Goal: Task Accomplishment & Management: Use online tool/utility

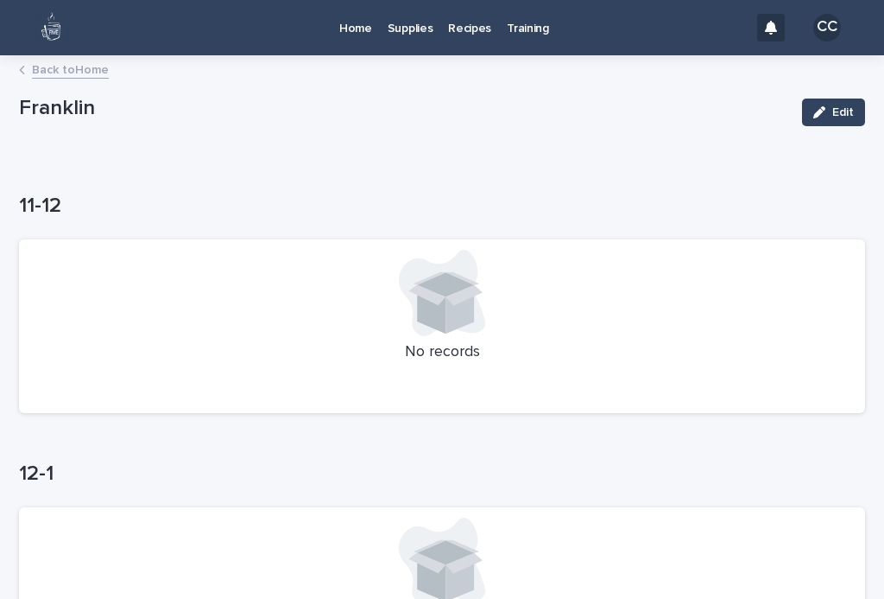
click at [349, 21] on p "Home" at bounding box center [355, 18] width 33 height 36
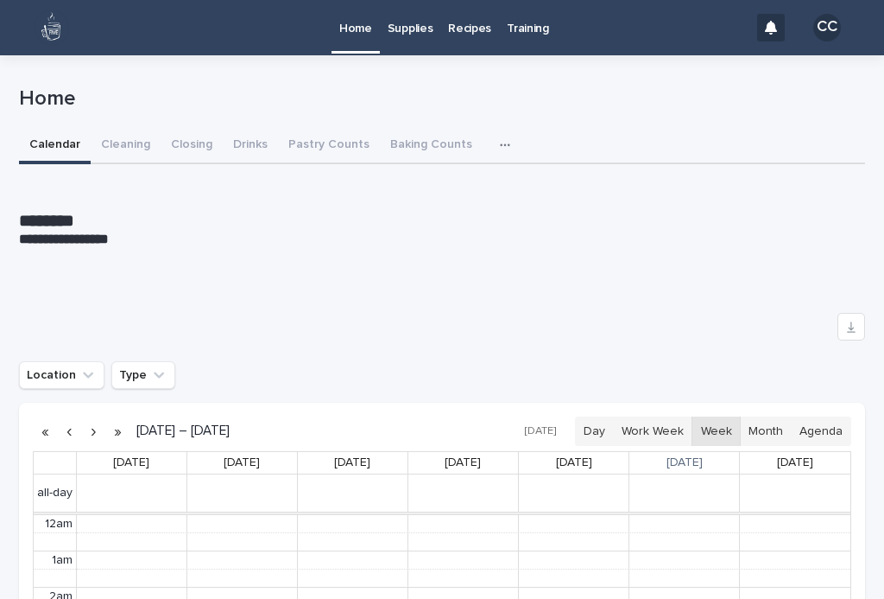
scroll to position [219, 0]
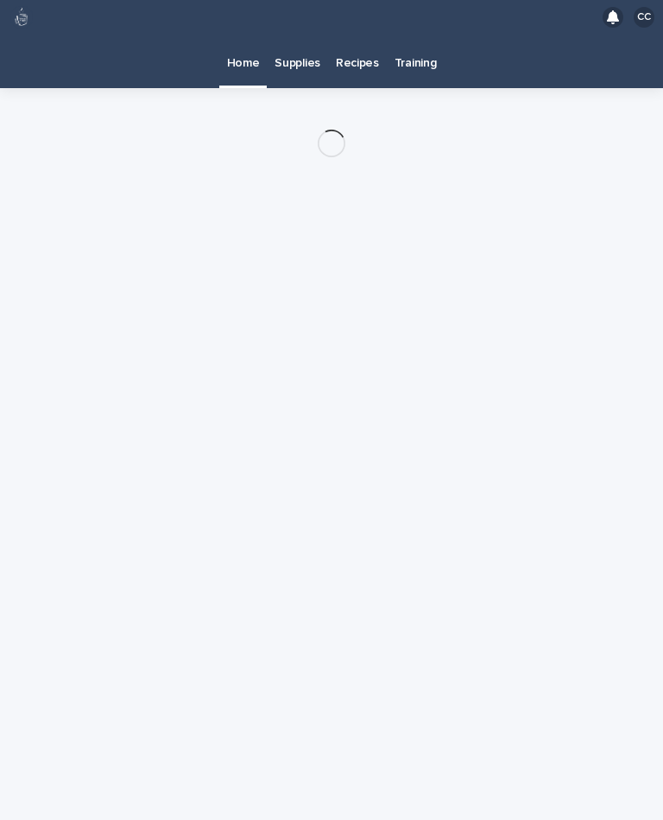
scroll to position [31, 0]
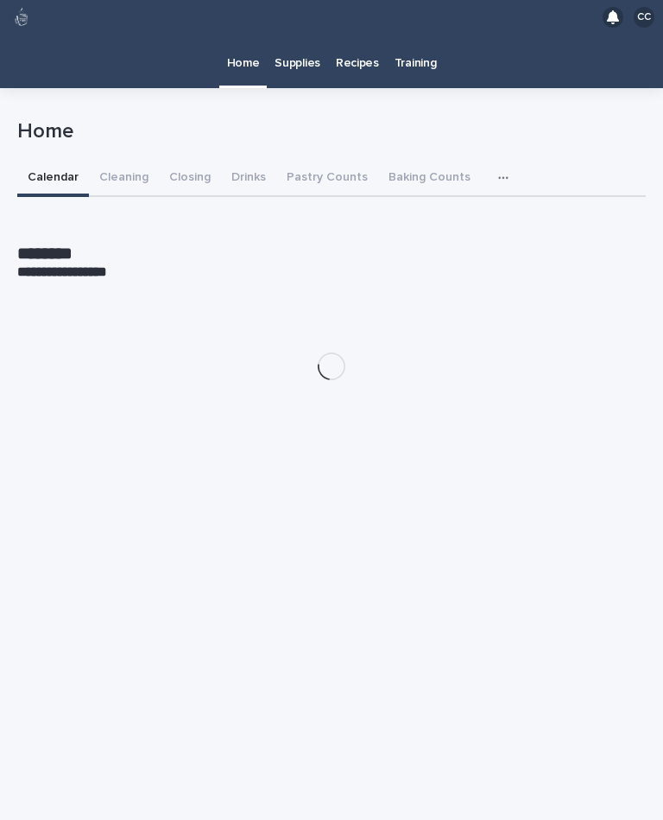
click at [121, 161] on button "Cleaning" at bounding box center [124, 179] width 70 height 36
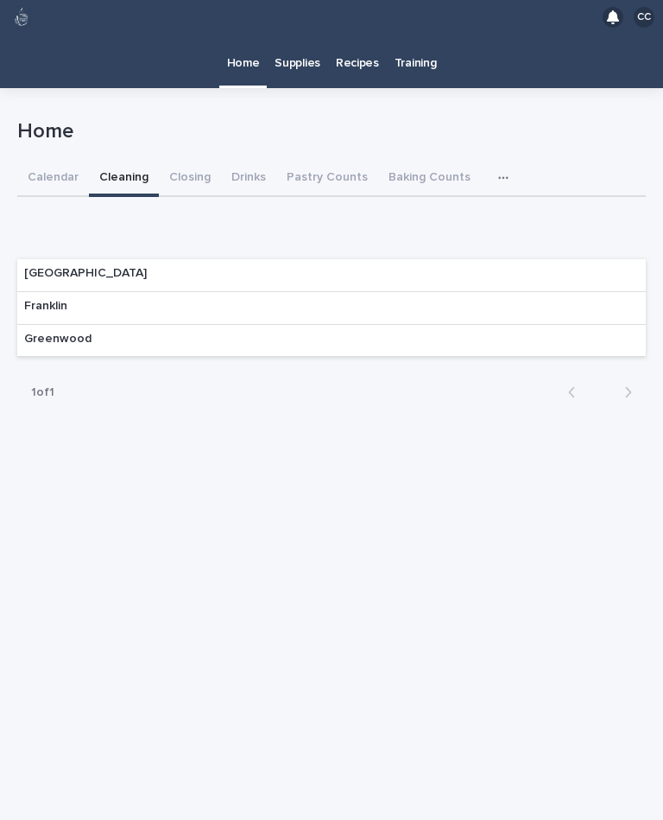
click at [104, 292] on div "Franklin" at bounding box center [331, 308] width 629 height 33
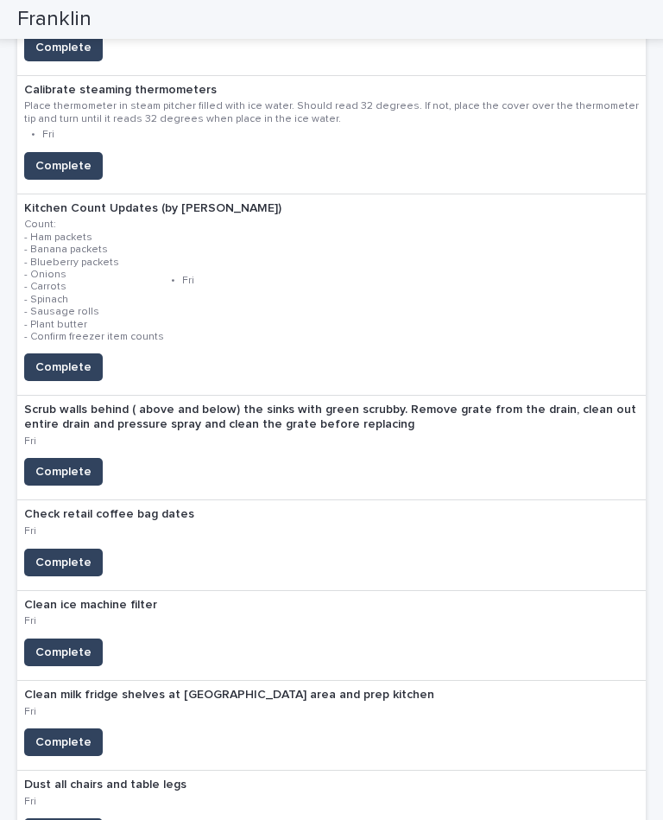
scroll to position [621, 0]
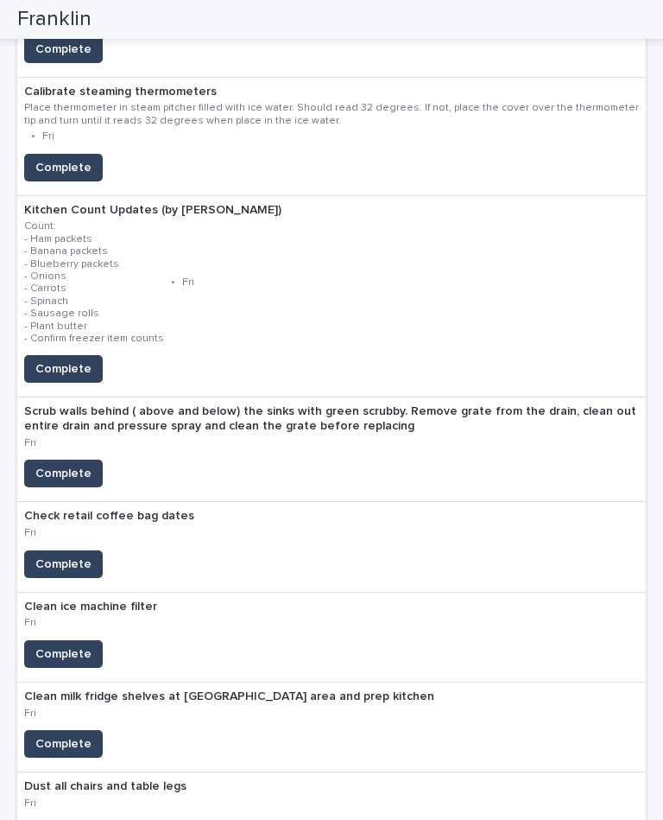
click at [67, 360] on span "Complete" at bounding box center [63, 368] width 56 height 17
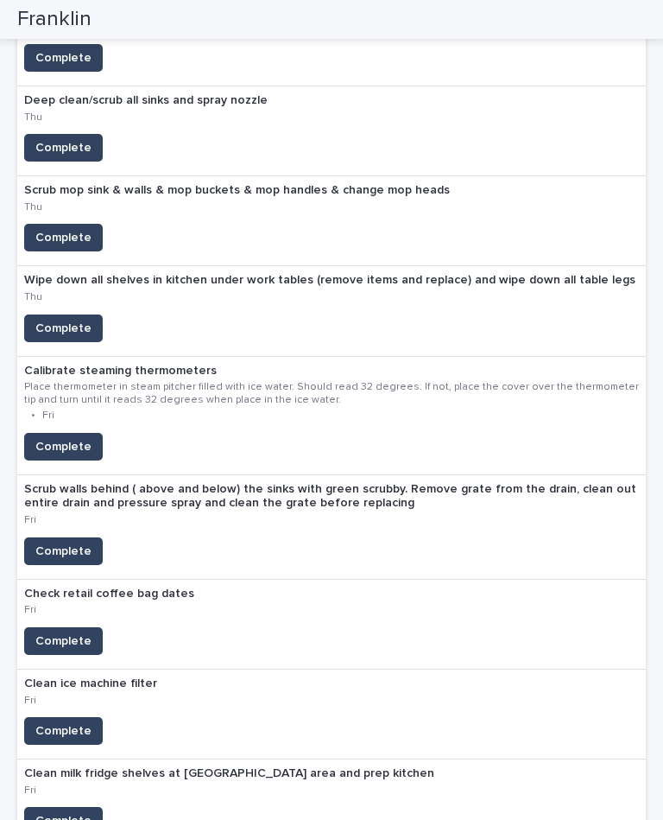
scroll to position [343, 0]
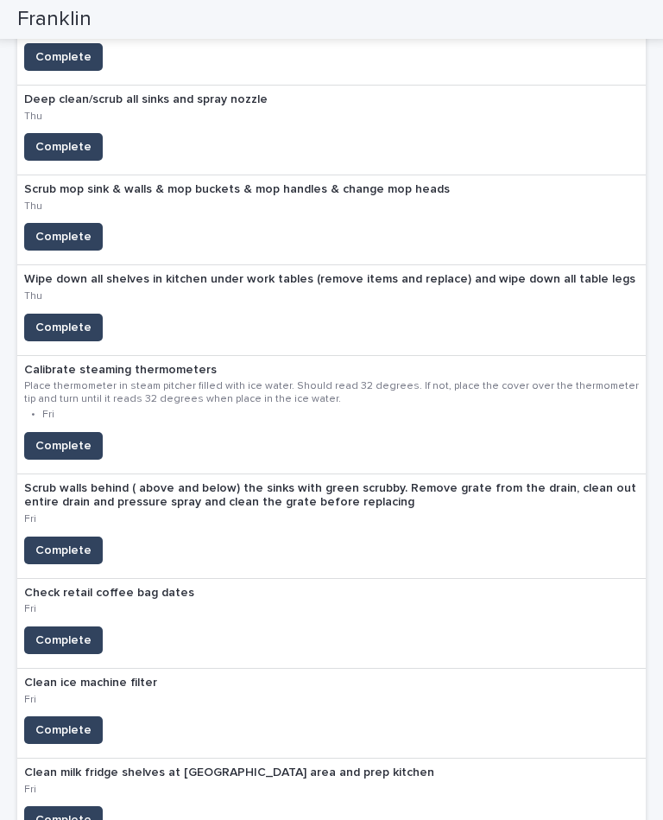
click at [71, 716] on button "Complete" at bounding box center [63, 730] width 79 height 28
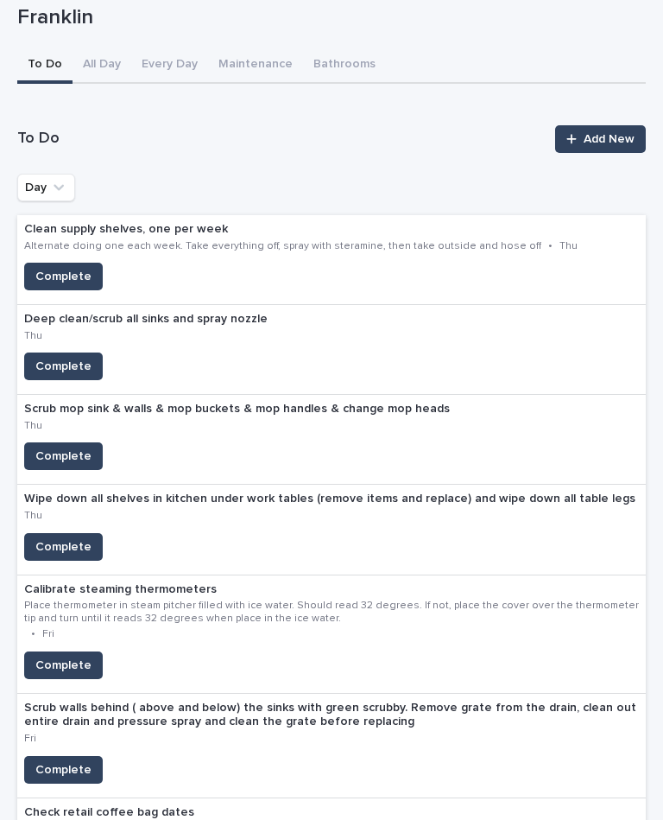
scroll to position [116, 0]
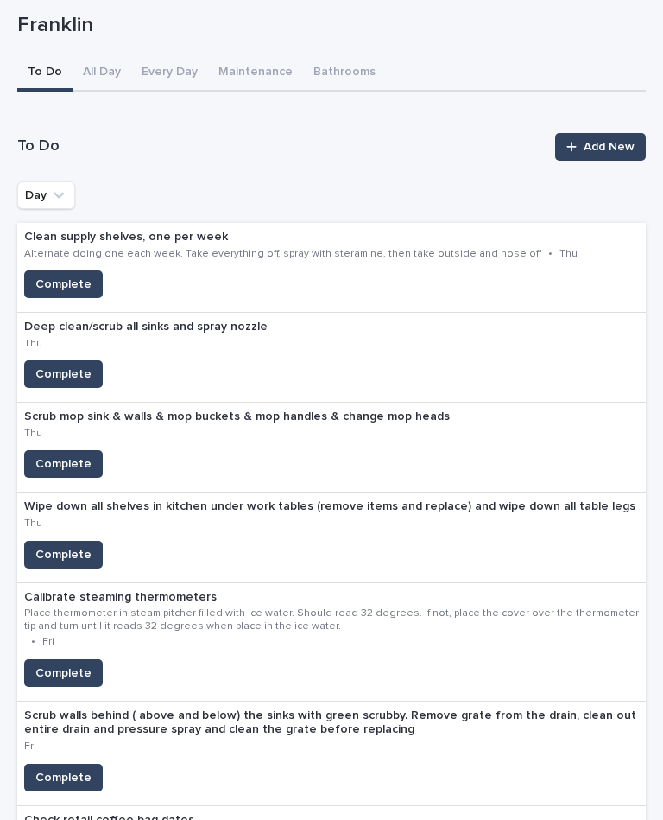
click at [63, 664] on span "Complete" at bounding box center [63, 672] width 56 height 17
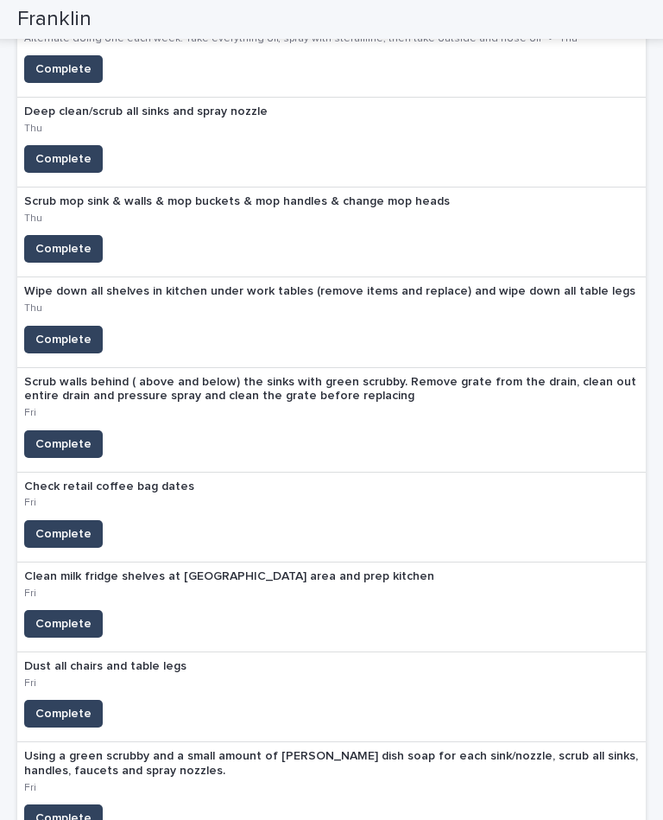
scroll to position [334, 0]
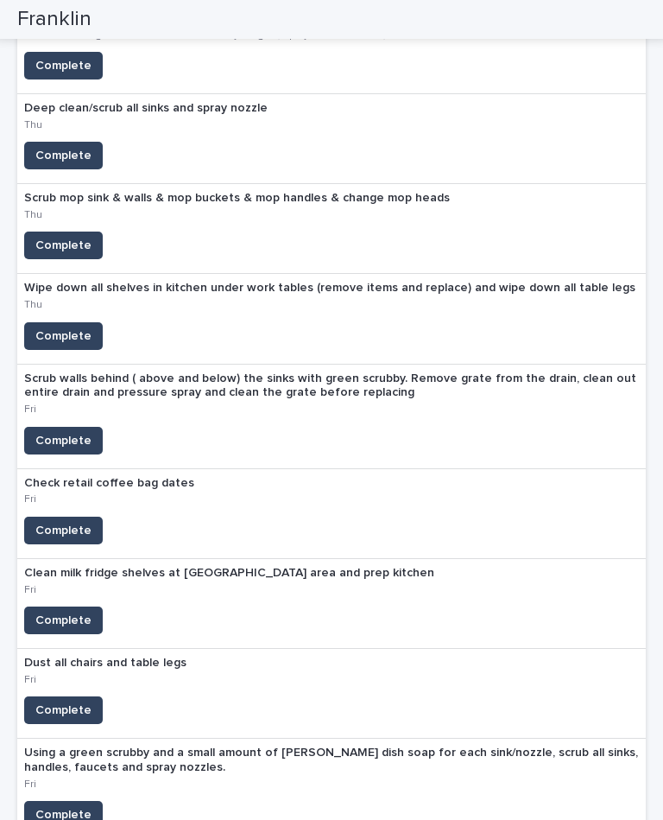
click at [79, 612] on span "Complete" at bounding box center [63, 620] width 56 height 17
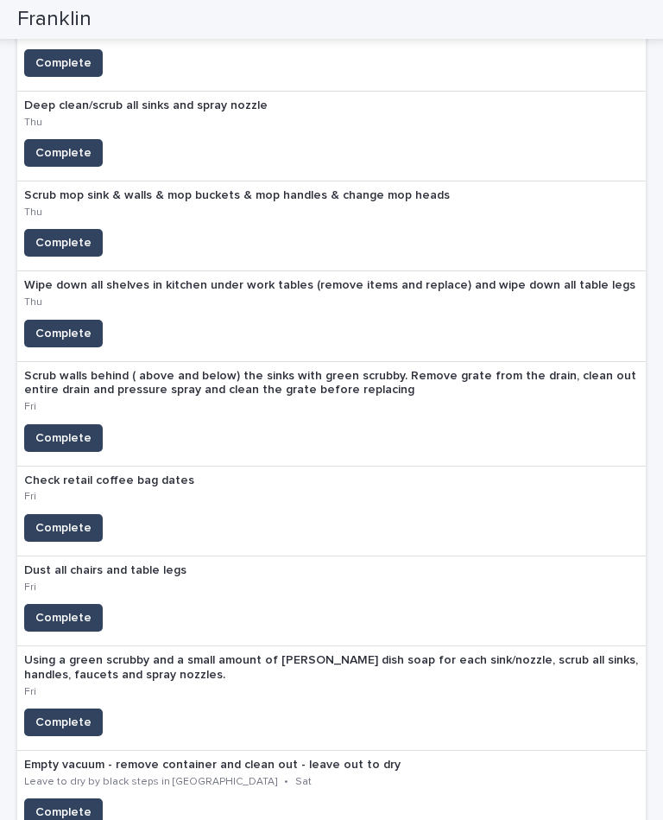
scroll to position [336, 0]
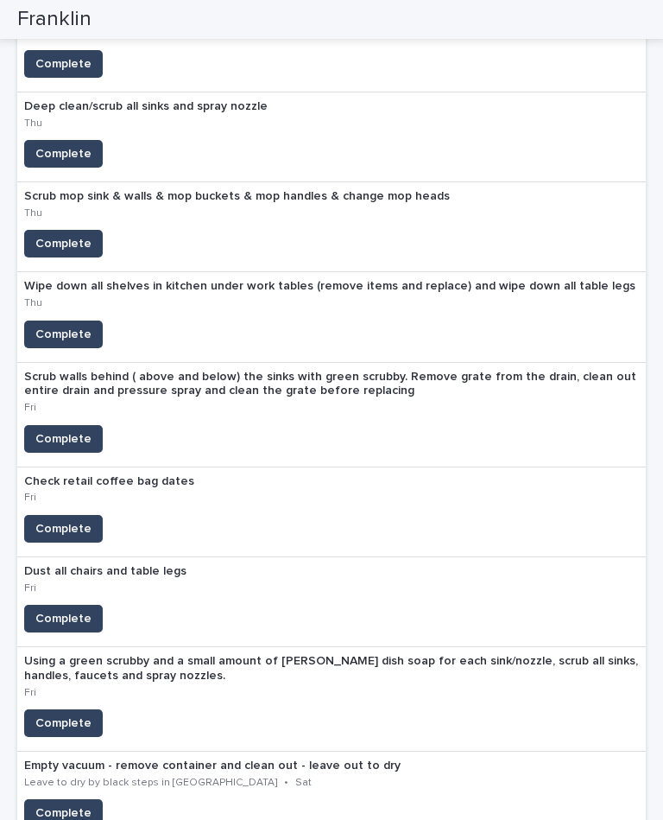
click at [77, 430] on span "Complete" at bounding box center [63, 438] width 56 height 17
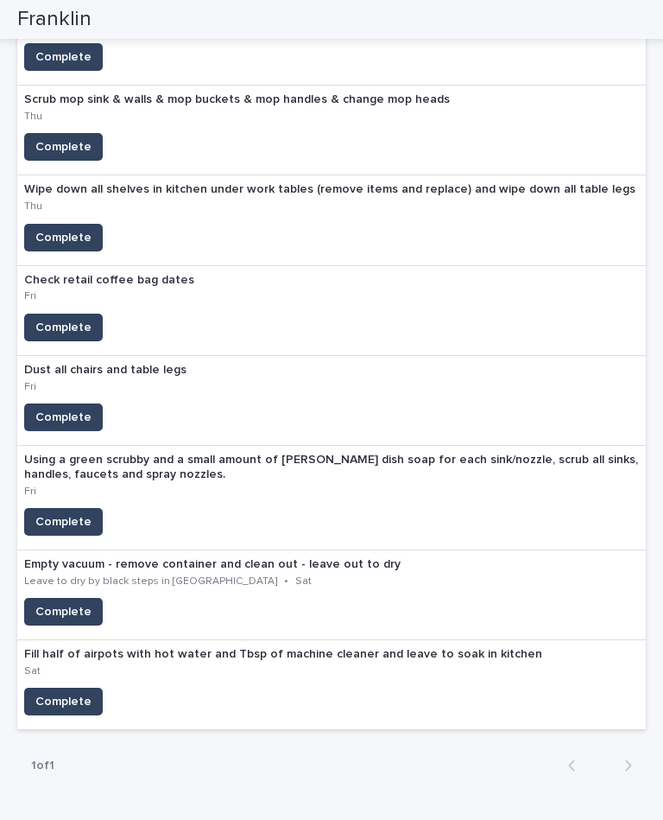
scroll to position [433, 0]
click at [58, 409] on span "Complete" at bounding box center [63, 417] width 56 height 17
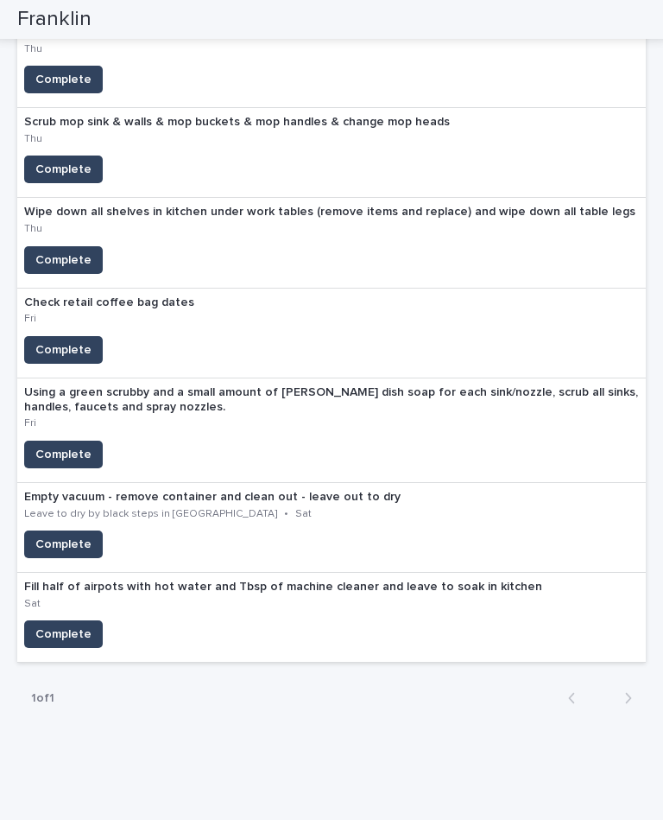
scroll to position [371, 0]
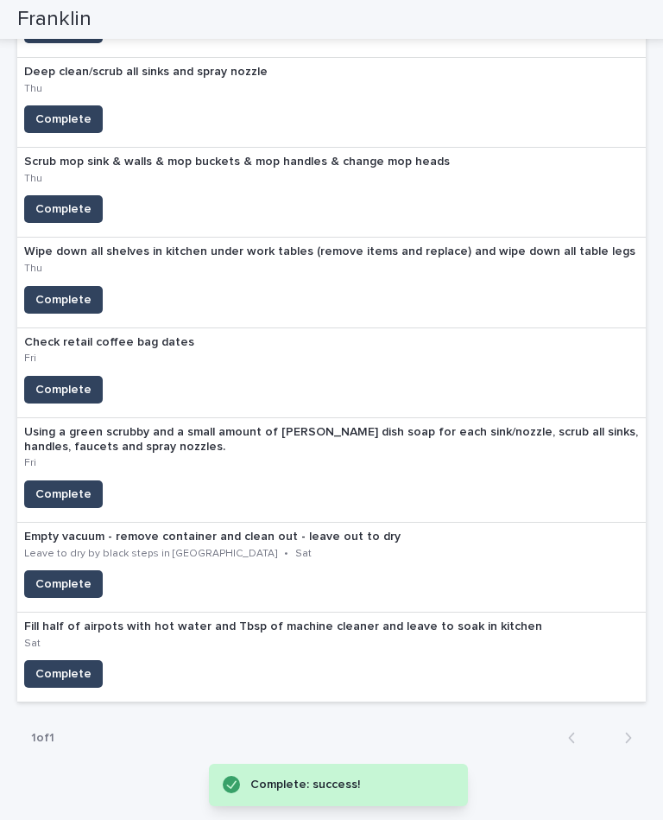
click at [48, 485] on span "Complete" at bounding box center [63, 493] width 56 height 17
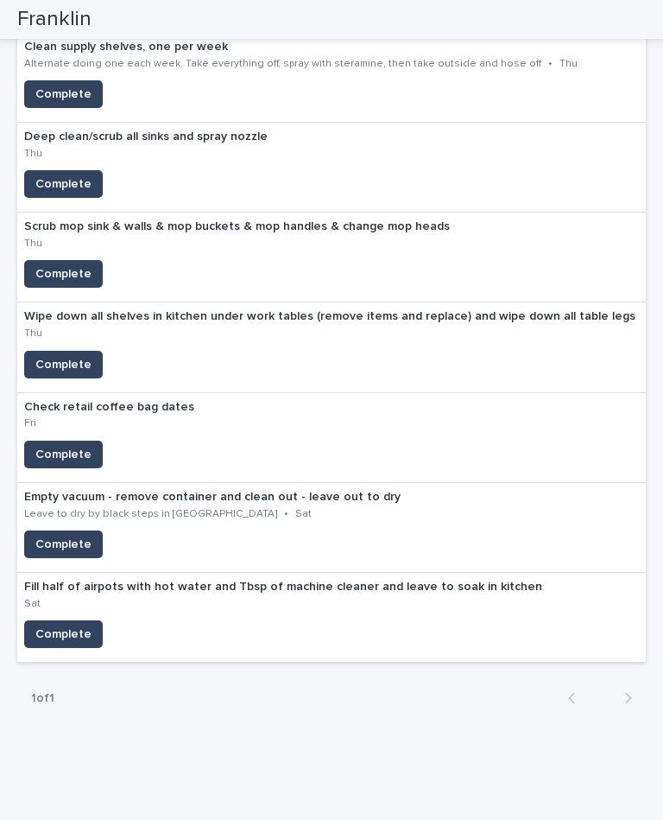
scroll to position [268, 0]
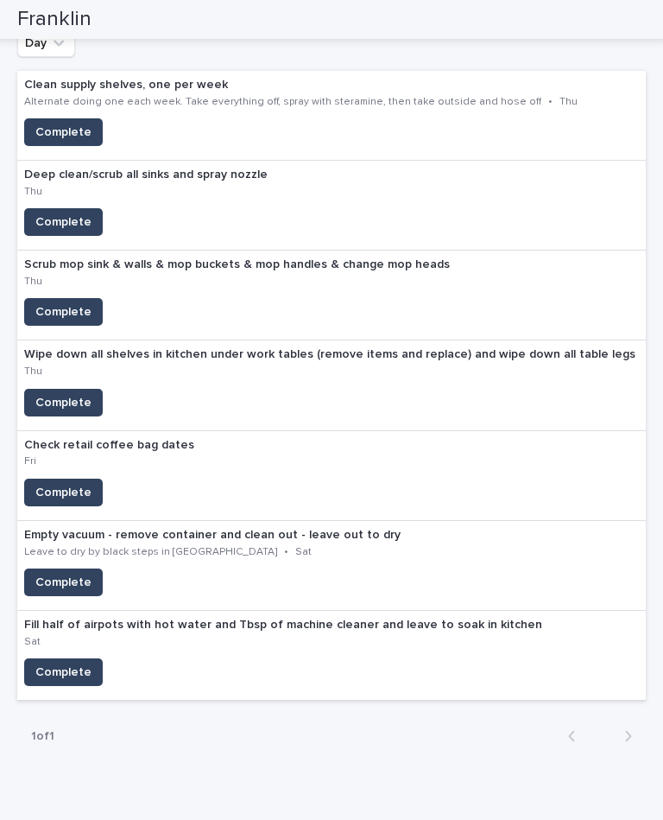
click at [62, 484] on span "Complete" at bounding box center [63, 492] width 56 height 17
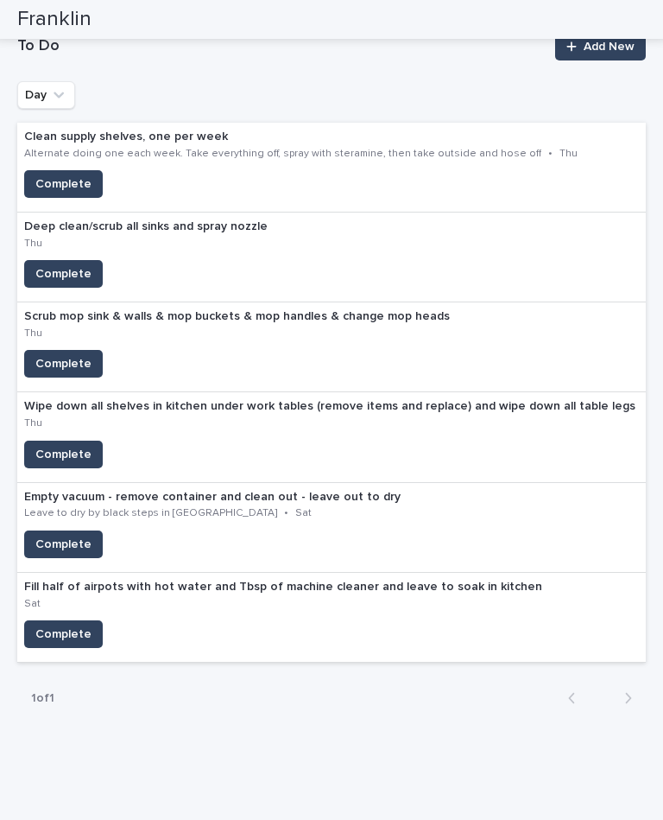
scroll to position [179, 0]
